Goal: Entertainment & Leisure: Consume media (video, audio)

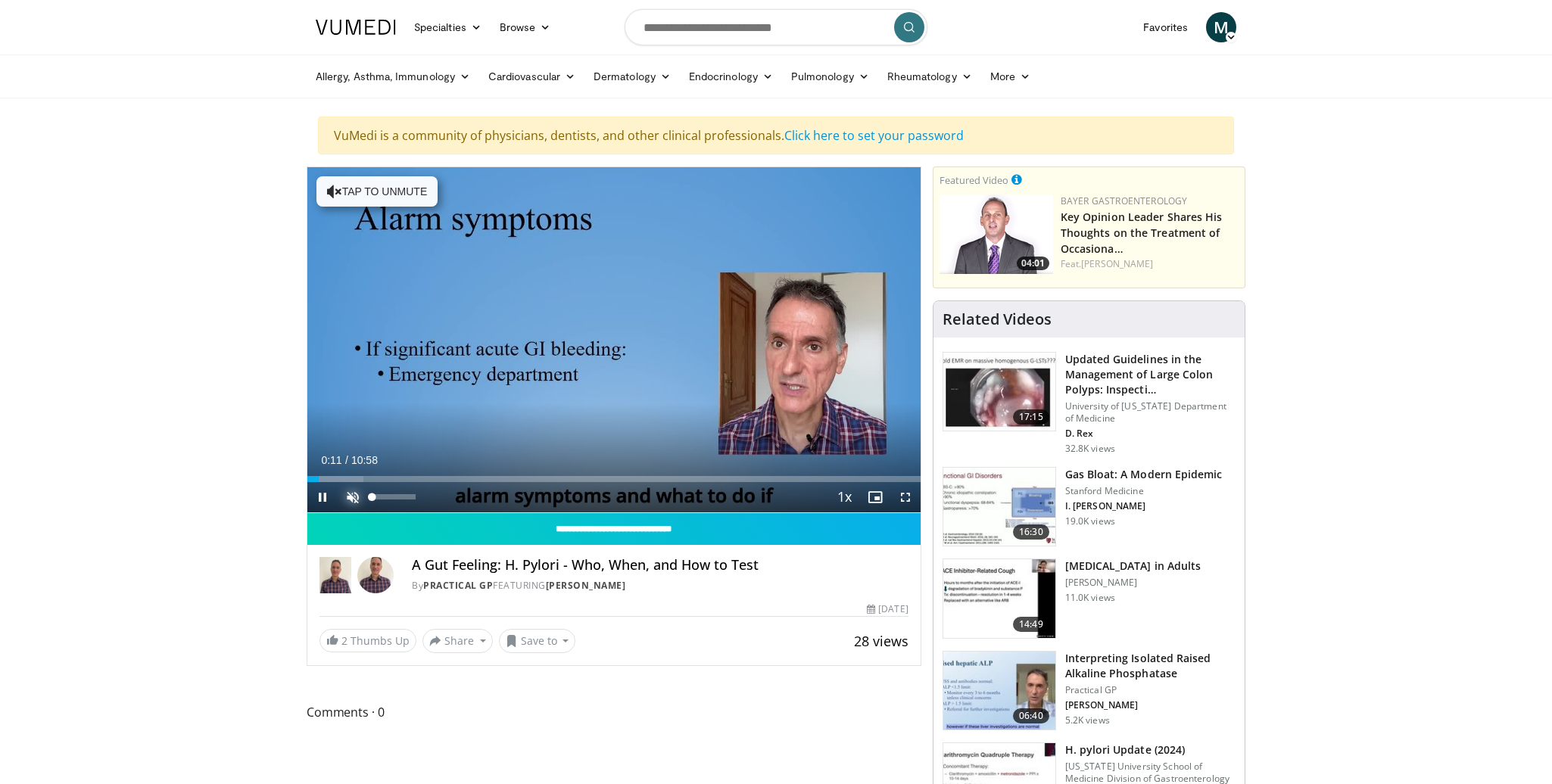
click at [355, 494] on span "Video Player" at bounding box center [352, 497] width 30 height 30
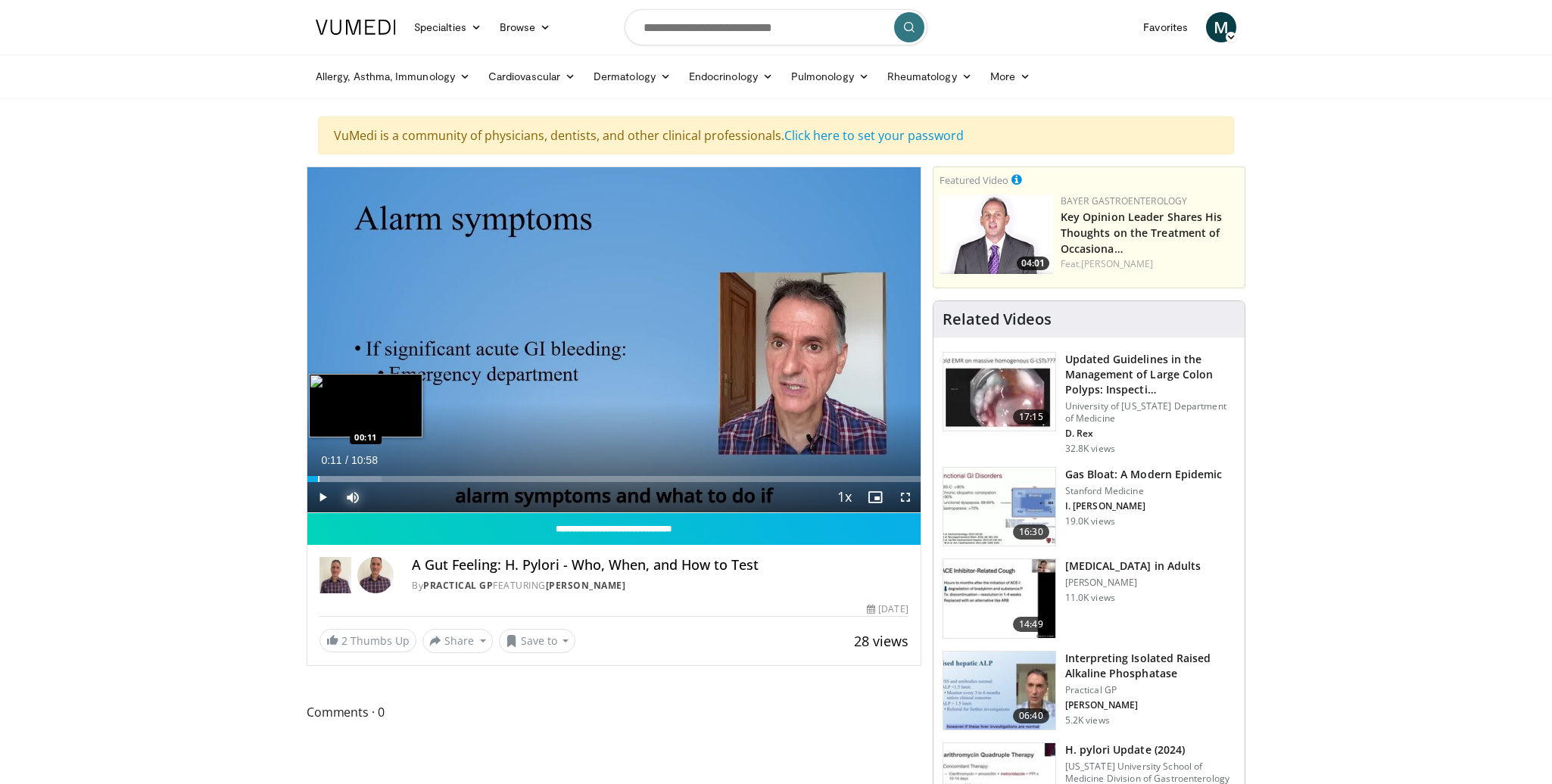
click at [318, 478] on div "Progress Bar" at bounding box center [319, 478] width 2 height 6
click at [311, 477] on div "Progress Bar" at bounding box center [312, 478] width 2 height 6
